Goal: Information Seeking & Learning: Understand process/instructions

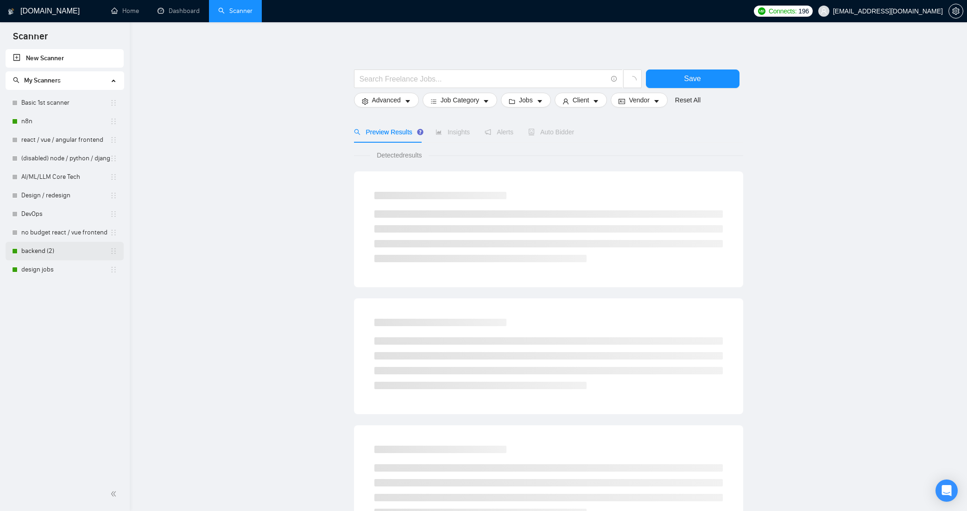
click at [57, 253] on link "backend (2)" at bounding box center [65, 251] width 89 height 19
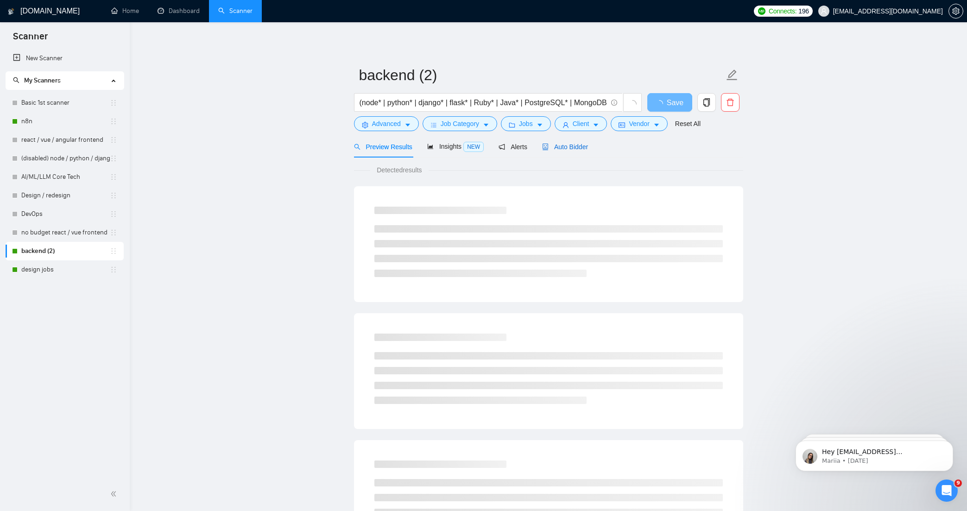
click at [570, 151] on div "Auto Bidder" at bounding box center [565, 147] width 46 height 10
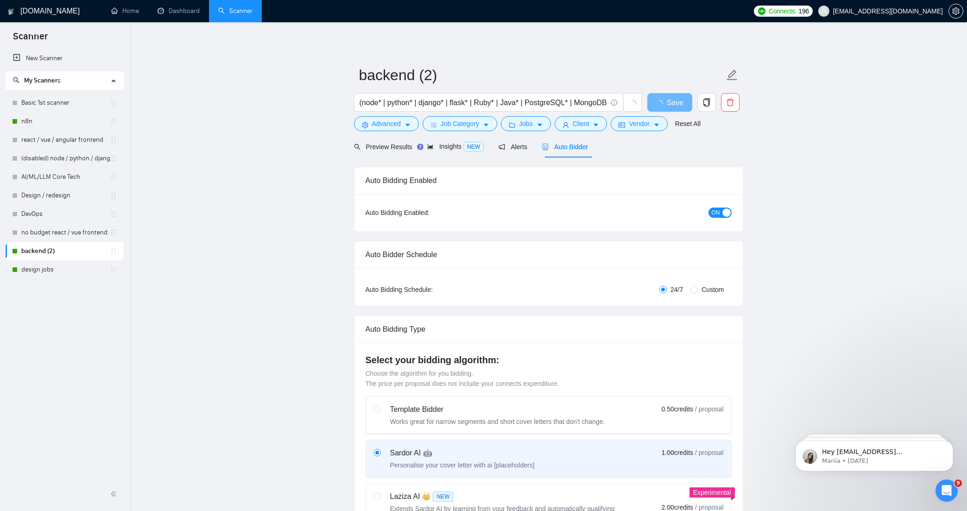
checkbox input "true"
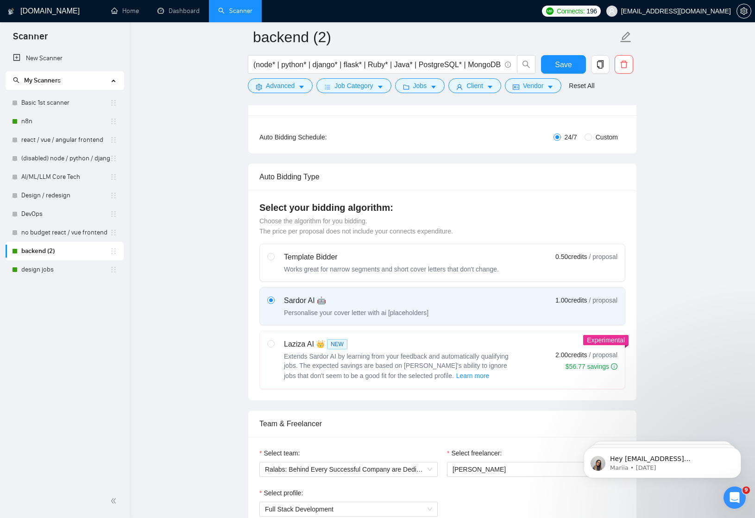
scroll to position [198, 0]
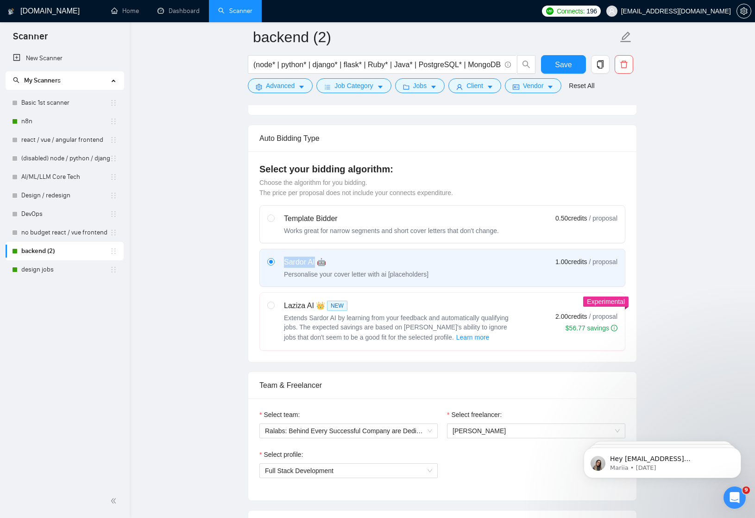
copy div "Sardor AI"
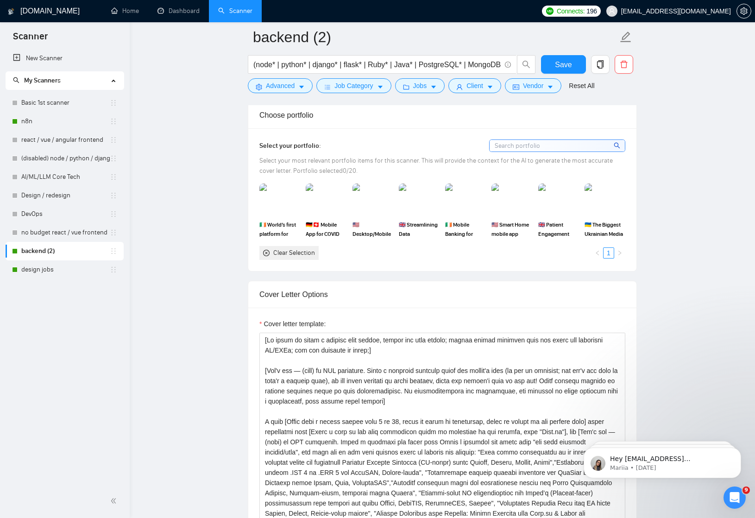
scroll to position [806, 0]
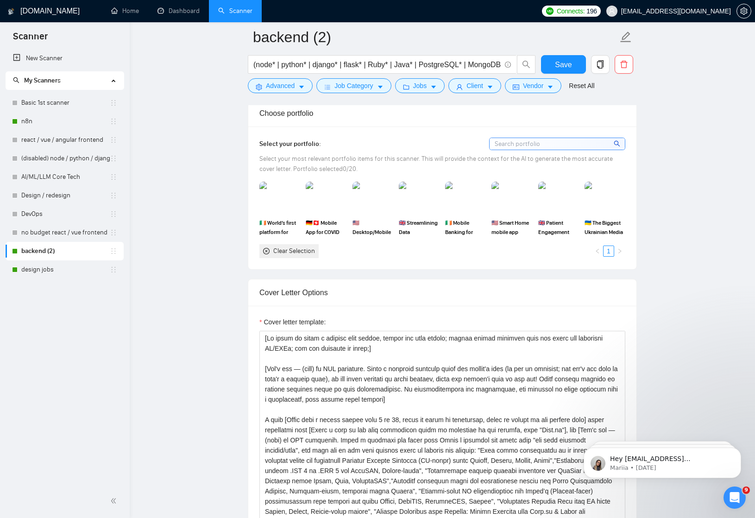
click at [267, 292] on div "Cover Letter Options" at bounding box center [443, 292] width 366 height 26
drag, startPoint x: 267, startPoint y: 292, endPoint x: 313, endPoint y: 292, distance: 45.4
click at [313, 292] on div "Cover Letter Options" at bounding box center [443, 292] width 366 height 26
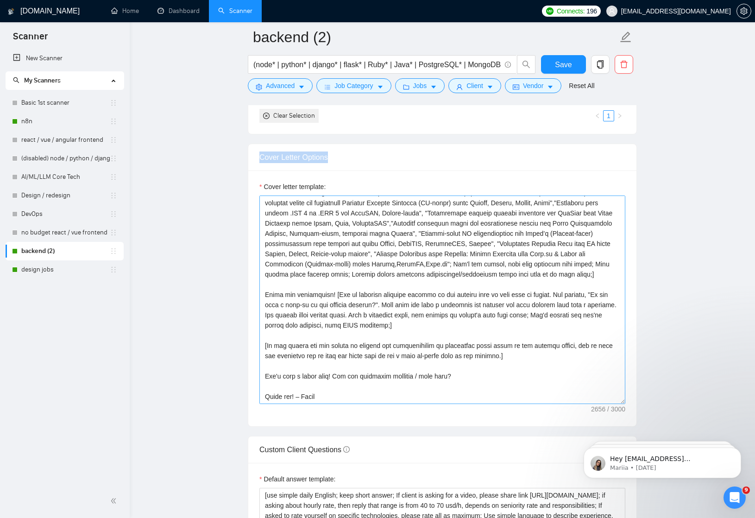
scroll to position [959, 0]
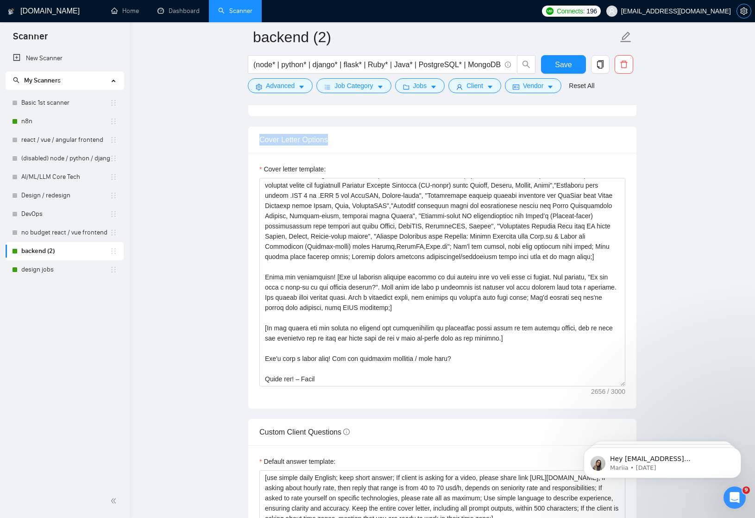
click at [743, 10] on icon "setting" at bounding box center [744, 10] width 7 height 7
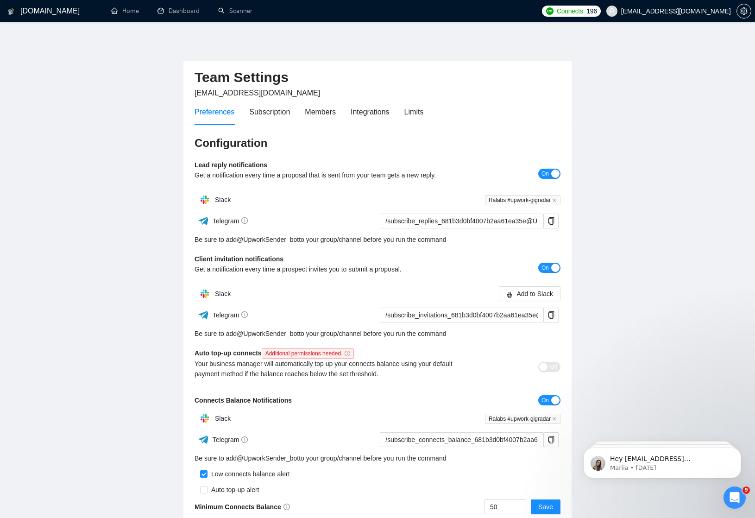
click at [730, 499] on icon "Open Intercom Messenger" at bounding box center [735, 497] width 15 height 15
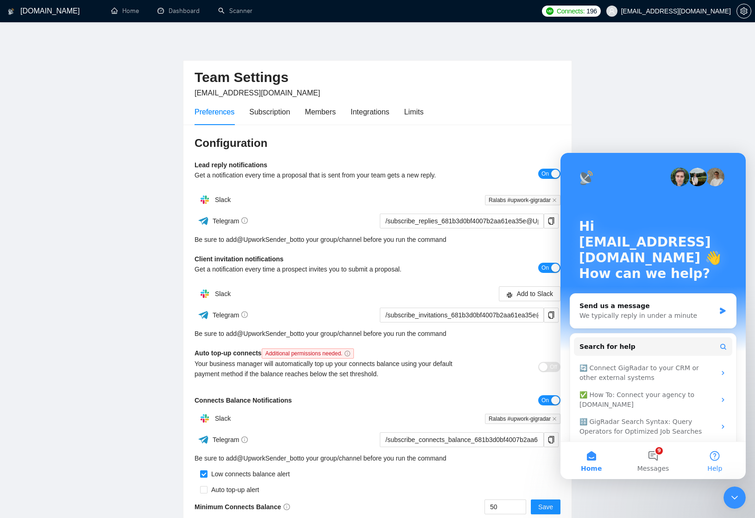
click at [716, 460] on button "Help" at bounding box center [715, 460] width 62 height 37
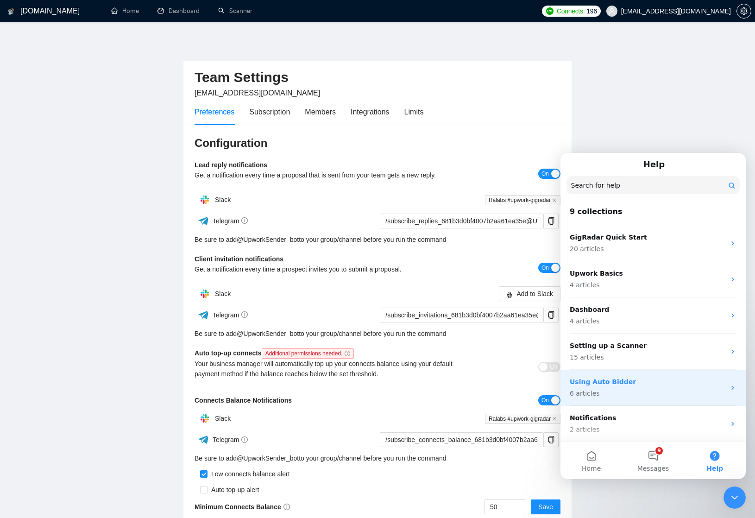
click at [608, 381] on p "Using Auto Bidder" at bounding box center [648, 382] width 156 height 10
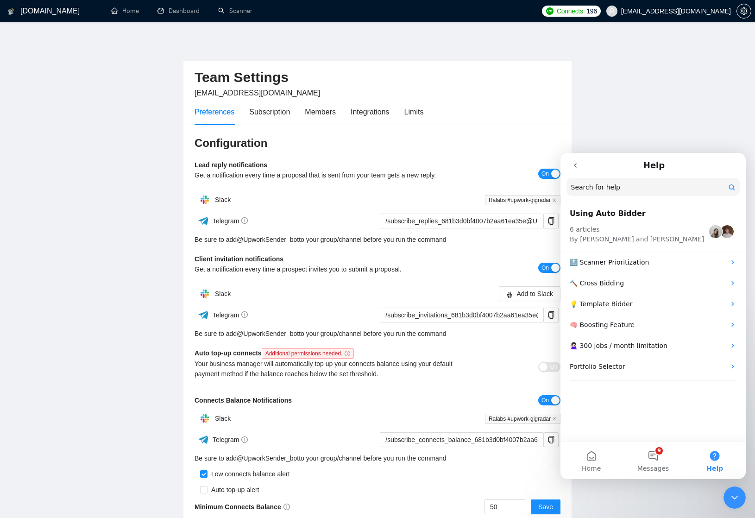
click at [572, 173] on button "go back" at bounding box center [576, 166] width 18 height 18
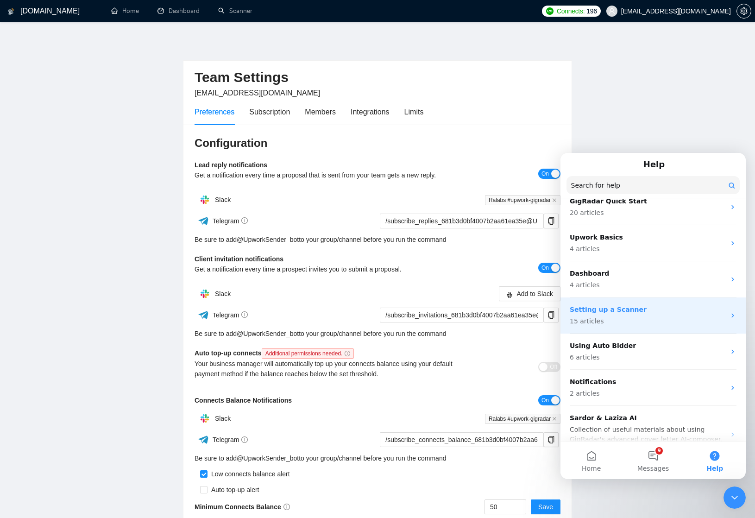
scroll to position [72, 0]
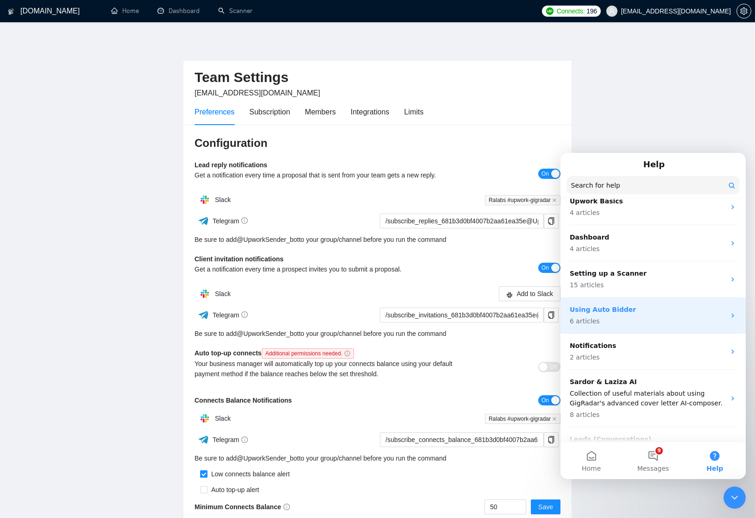
click at [629, 315] on div "Using Auto Bidder 6 articles" at bounding box center [648, 315] width 156 height 21
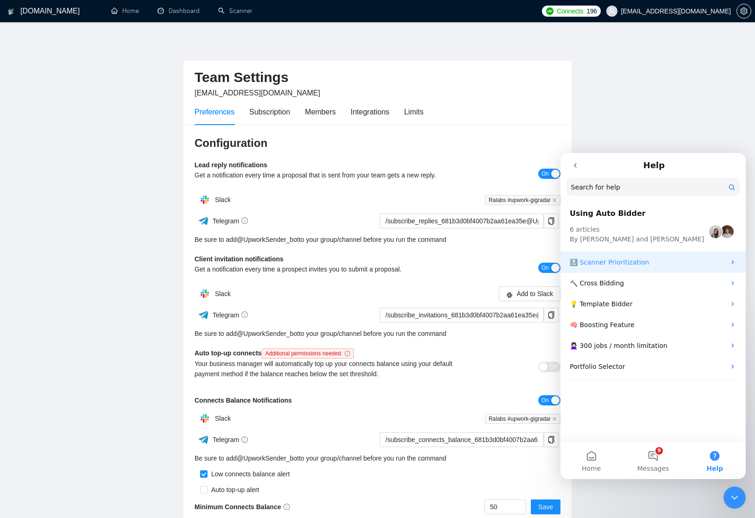
click at [626, 262] on p "🔝 Scanner Prioritization" at bounding box center [648, 263] width 156 height 10
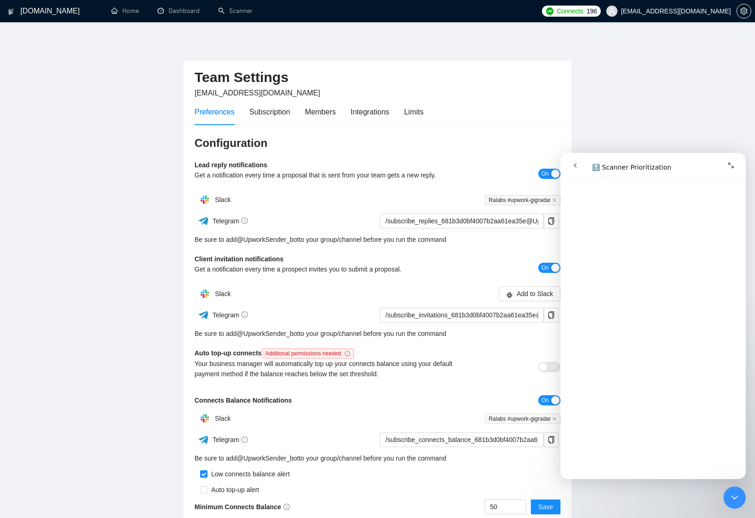
scroll to position [1975, 0]
click at [575, 165] on icon "go back" at bounding box center [575, 165] width 3 height 5
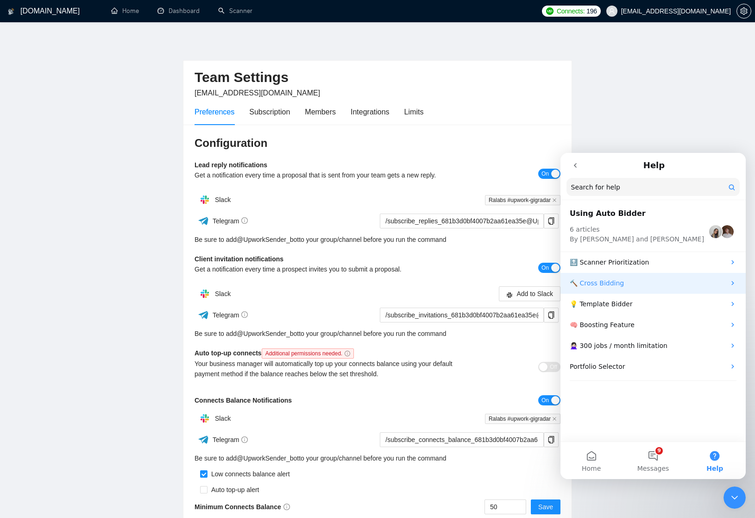
click at [618, 279] on p "🔨 Cross Bidding" at bounding box center [648, 284] width 156 height 10
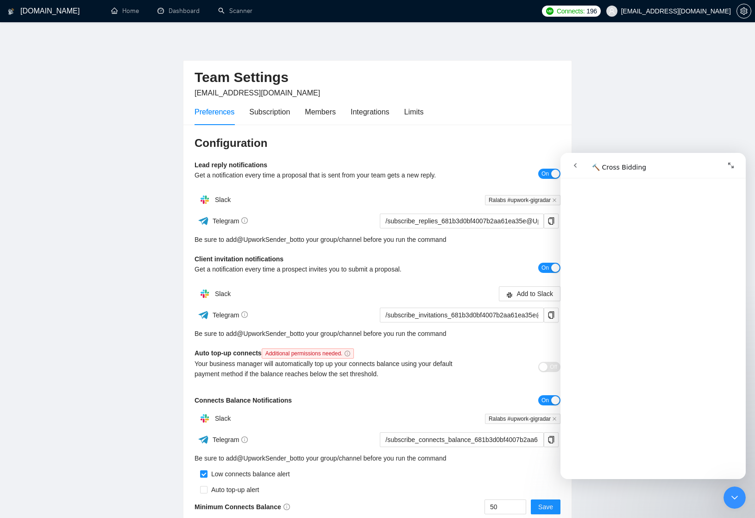
scroll to position [260, 0]
click at [574, 166] on icon "go back" at bounding box center [575, 165] width 7 height 7
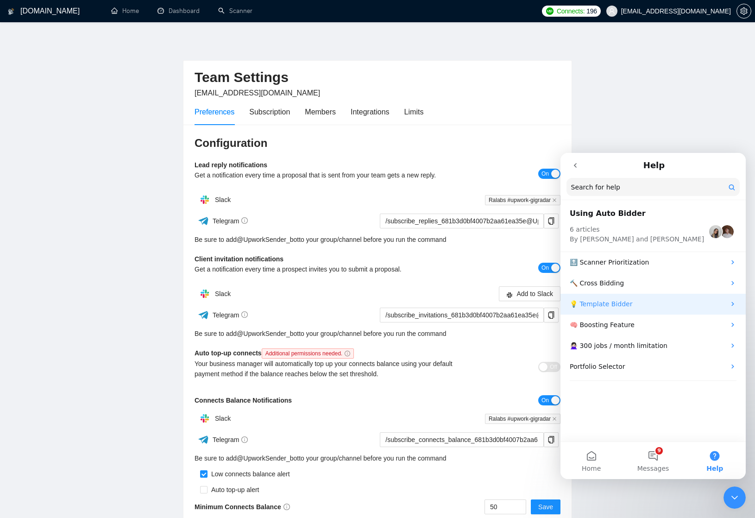
click at [638, 304] on p "💡 Template Bidder" at bounding box center [648, 304] width 156 height 10
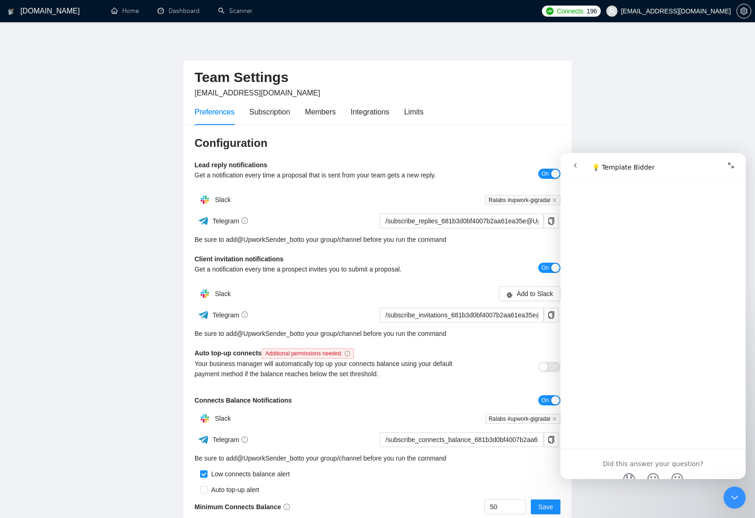
scroll to position [734, 0]
click at [573, 158] on button "go back" at bounding box center [576, 166] width 18 height 18
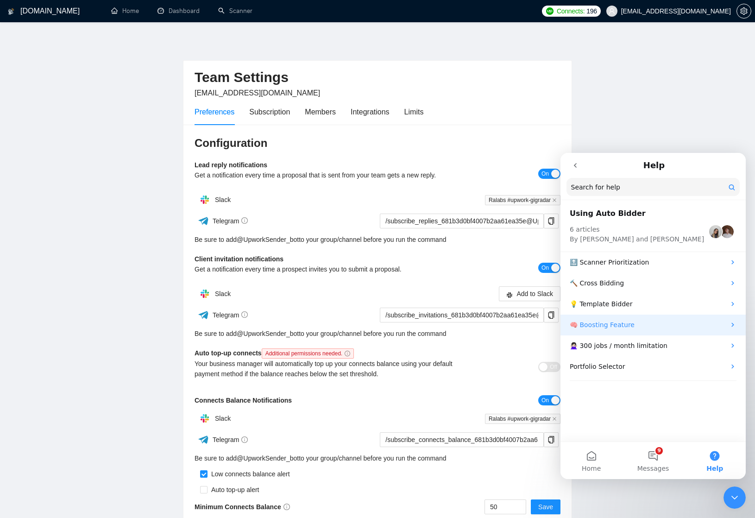
click at [643, 330] on div "🧠 Boosting Feature" at bounding box center [653, 325] width 185 height 21
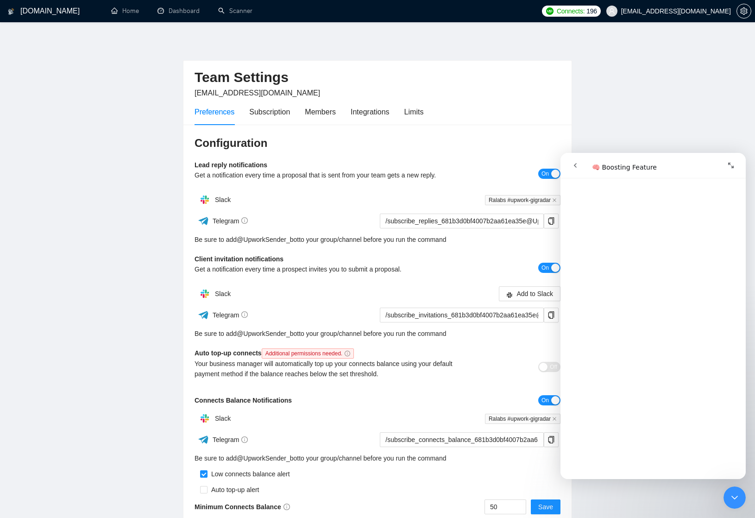
scroll to position [541, 0]
click at [578, 161] on button "go back" at bounding box center [576, 166] width 18 height 18
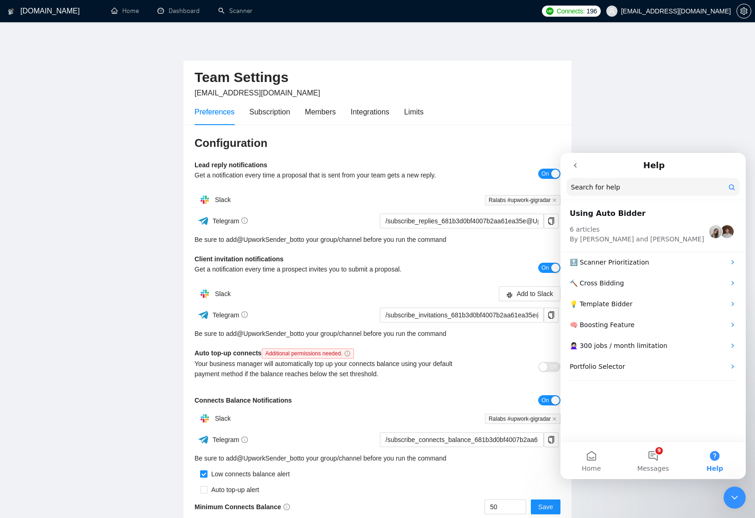
drag, startPoint x: 628, startPoint y: 367, endPoint x: 617, endPoint y: 385, distance: 21.0
click at [617, 385] on div "Using Auto Bidder 6 articles By [PERSON_NAME] and [PERSON_NAME] 🔝 Scanner Prior…" at bounding box center [653, 321] width 185 height 241
click at [580, 167] on button "go back" at bounding box center [576, 166] width 18 height 18
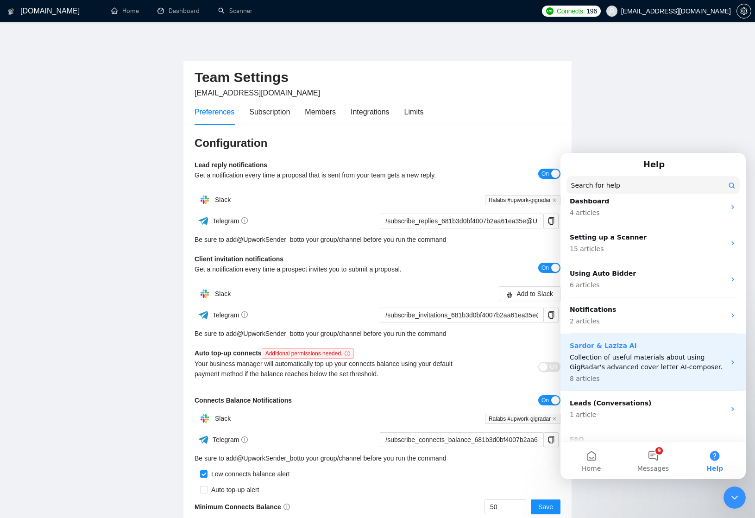
scroll to position [130, 0]
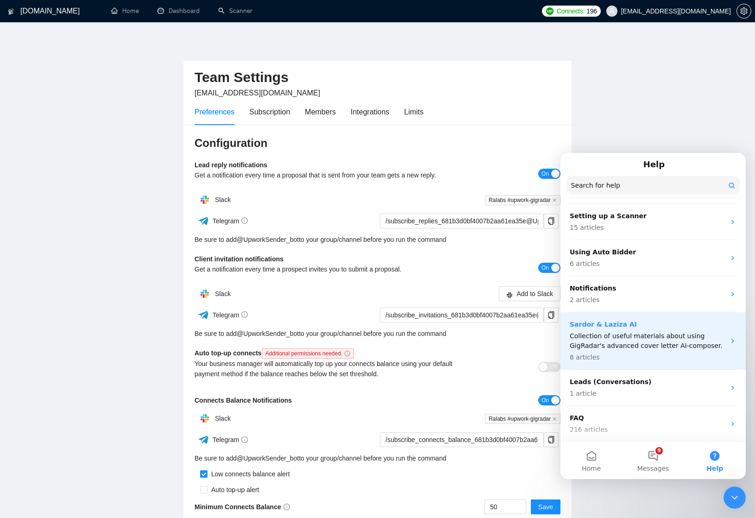
click at [636, 345] on p "Collection of useful materials about using GigRadar's advanced cover letter AI-…" at bounding box center [648, 340] width 156 height 19
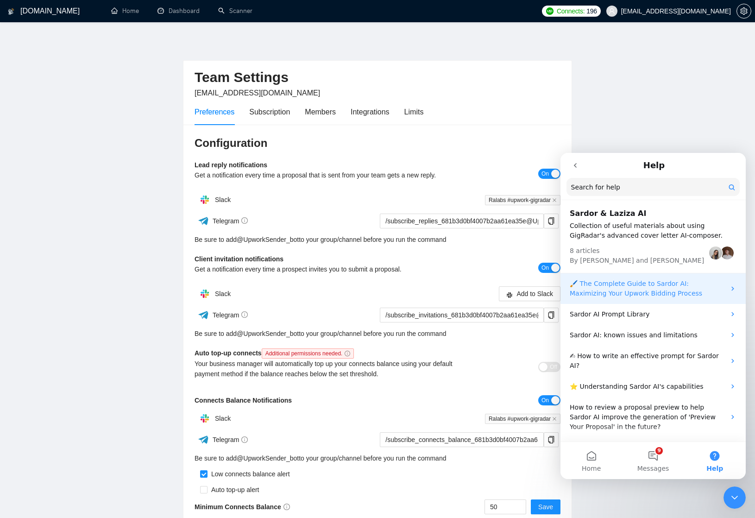
click at [656, 285] on p "🖌️ The Complete Guide to Sardor AI: Maximizing Your Upwork Bidding Process" at bounding box center [648, 288] width 156 height 19
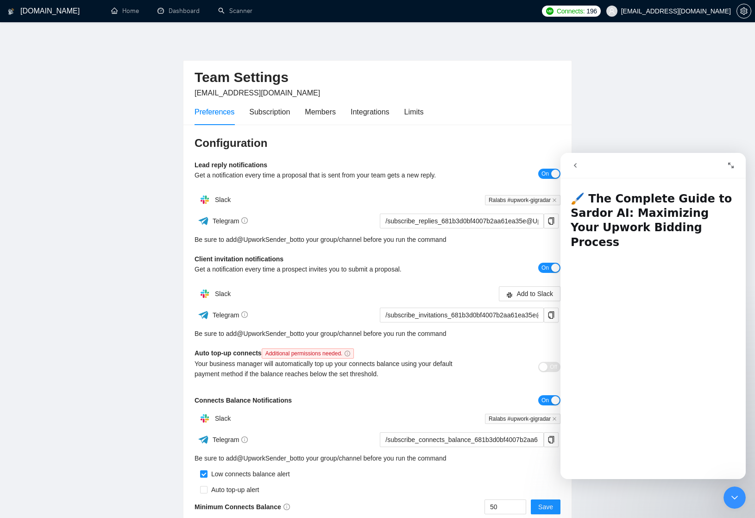
click at [725, 167] on button "Expand window" at bounding box center [731, 166] width 18 height 18
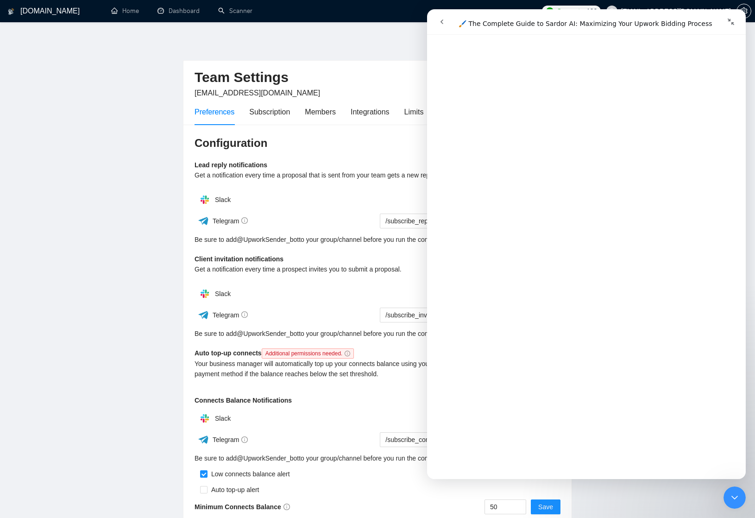
scroll to position [2300, 0]
click at [443, 27] on button "go back" at bounding box center [442, 22] width 18 height 18
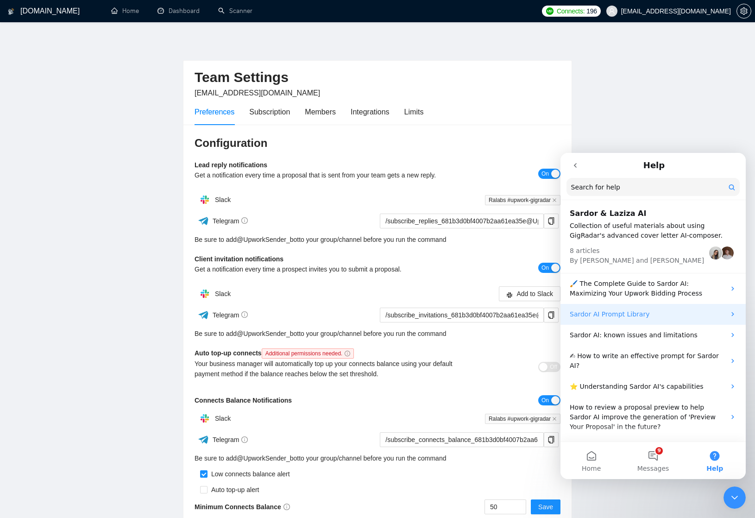
click at [643, 318] on p "Sardor AI Prompt Library" at bounding box center [648, 315] width 156 height 10
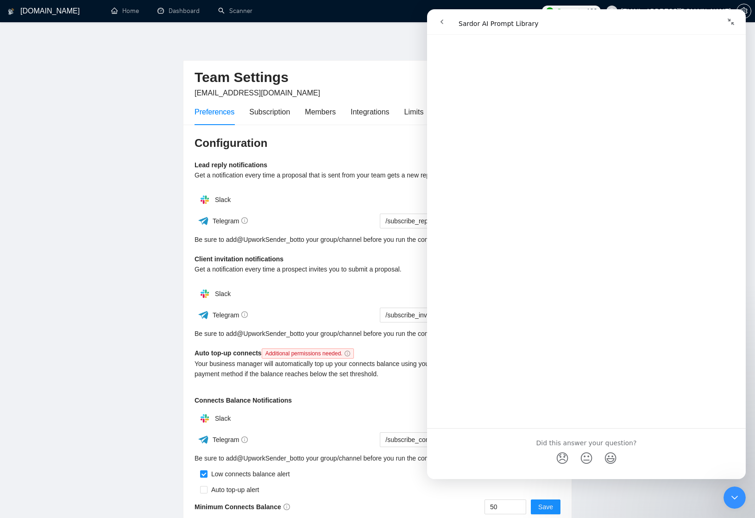
scroll to position [2881, 0]
click at [440, 26] on button "go back" at bounding box center [442, 22] width 18 height 18
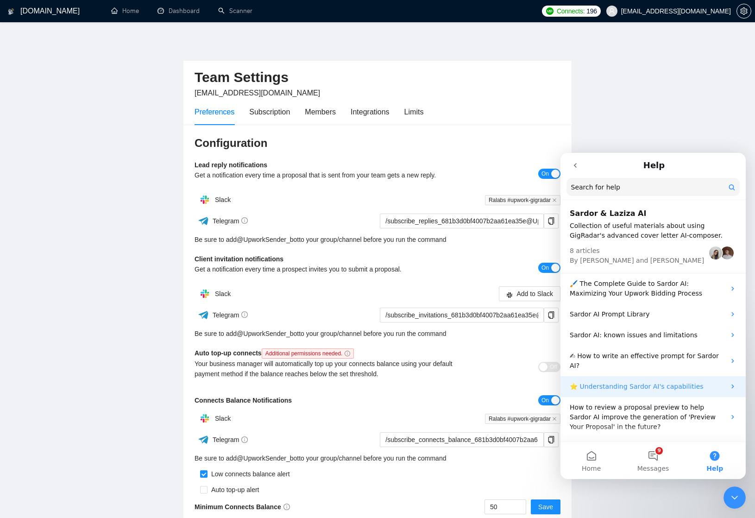
scroll to position [31, 0]
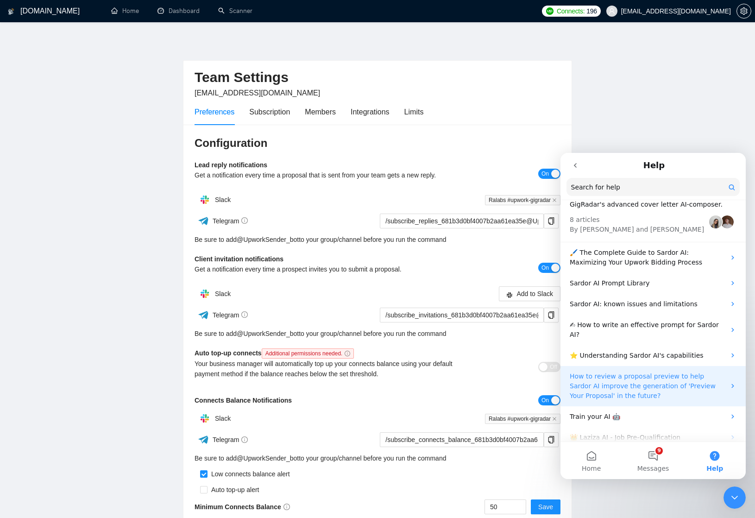
click at [676, 385] on p "How to review a proposal preview to help Sardor AI improve the generation of 'P…" at bounding box center [648, 386] width 156 height 29
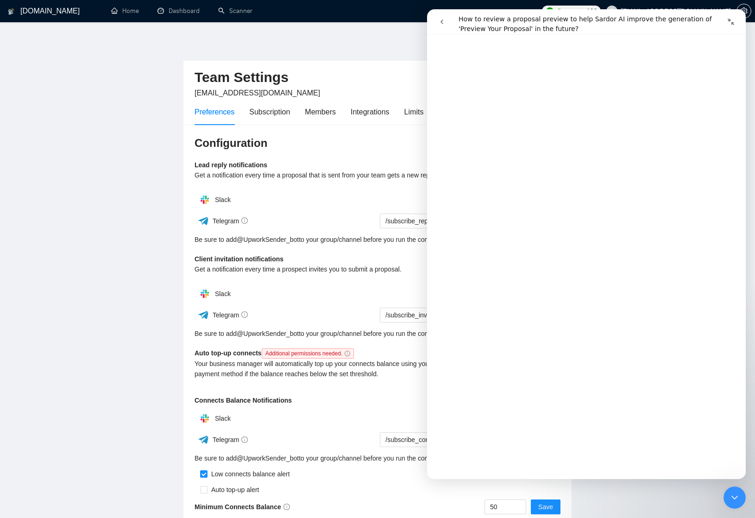
scroll to position [806, 0]
